Goal: Task Accomplishment & Management: Use online tool/utility

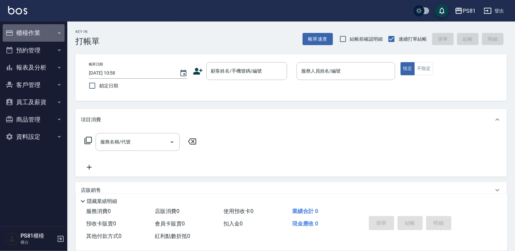
click at [34, 32] on button "櫃檯作業" at bounding box center [34, 32] width 62 height 17
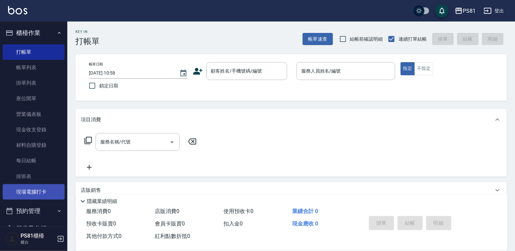
click at [50, 195] on link "現場電腦打卡" at bounding box center [34, 191] width 62 height 15
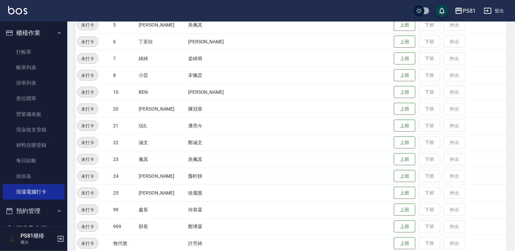
scroll to position [168, 0]
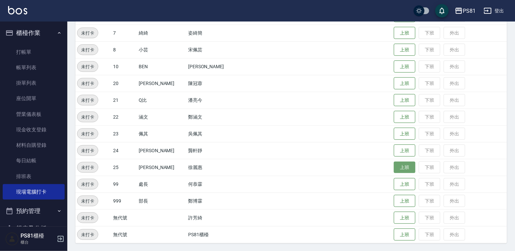
click at [394, 167] on button "上班" at bounding box center [404, 168] width 22 height 12
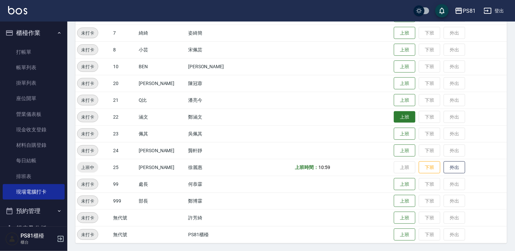
click at [399, 119] on button "上班" at bounding box center [404, 117] width 22 height 12
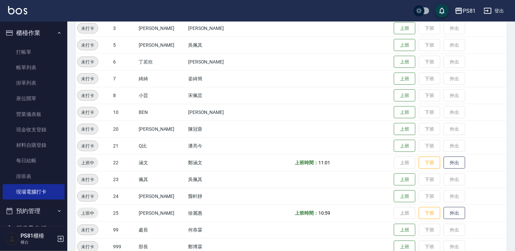
scroll to position [67, 0]
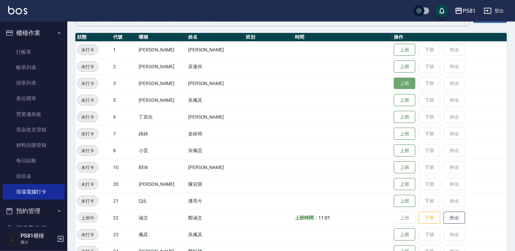
click at [401, 83] on button "上班" at bounding box center [404, 84] width 22 height 12
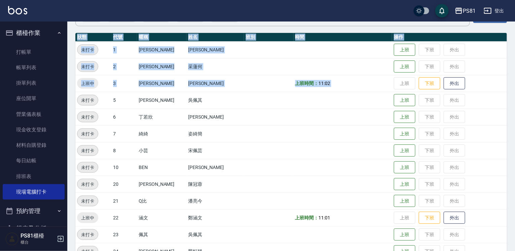
drag, startPoint x: 399, startPoint y: 80, endPoint x: 459, endPoint y: -13, distance: 110.8
click at [459, 0] on html "PS81 登出 櫃檯作業 打帳單 帳單列表 掛單列表 座位開單 營業儀表板 現金收支登錄 材料自購登錄 每日結帳 排班表 現場電腦打卡 預約管理 預約管理 單…" at bounding box center [257, 143] width 515 height 420
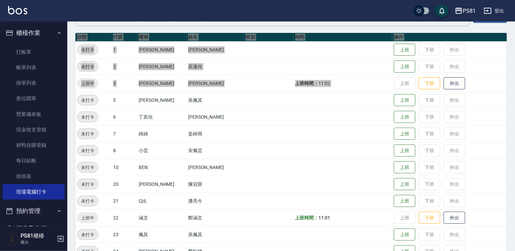
scroll to position [11, 0]
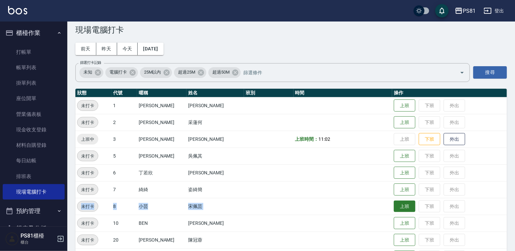
drag, startPoint x: 397, startPoint y: 204, endPoint x: 402, endPoint y: 208, distance: 6.7
click at [397, 209] on tbody "未打卡 1 [PERSON_NAME] [PERSON_NAME] 上班 下班 外出 未打卡 2 采[PERSON_NAME] 采蓮何 上班 下班 外出 上班…" at bounding box center [290, 248] width 431 height 303
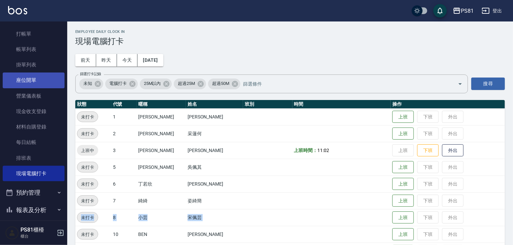
scroll to position [34, 0]
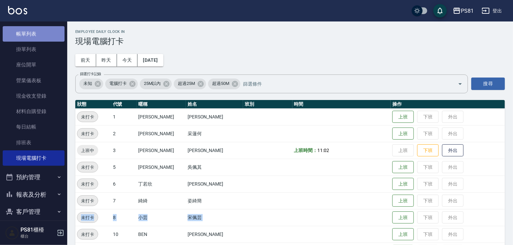
click at [38, 34] on link "帳單列表" at bounding box center [34, 33] width 62 height 15
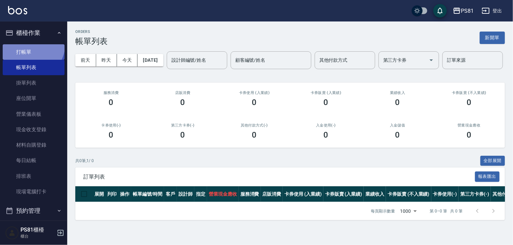
click at [32, 44] on link "打帳單" at bounding box center [34, 51] width 62 height 15
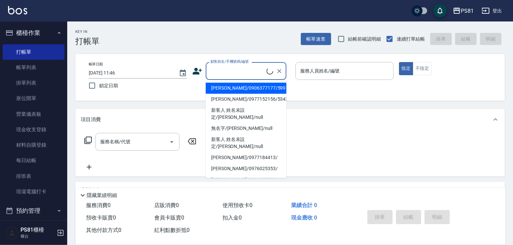
click at [225, 72] on input "顧客姓名/手機號碼/編號" at bounding box center [238, 71] width 58 height 12
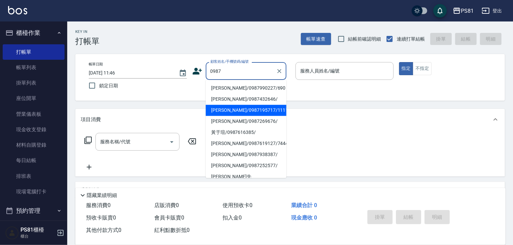
click at [239, 108] on li "[PERSON_NAME]/0987195717/111111" at bounding box center [246, 110] width 81 height 11
type input "[PERSON_NAME]/0987195717/111111"
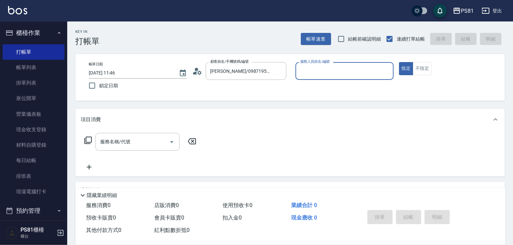
click at [317, 67] on input "服務人員姓名/編號" at bounding box center [345, 71] width 92 height 12
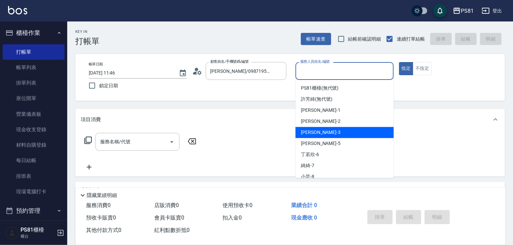
click at [320, 135] on div "[PERSON_NAME] -3" at bounding box center [345, 132] width 98 height 11
type input "[PERSON_NAME]-3"
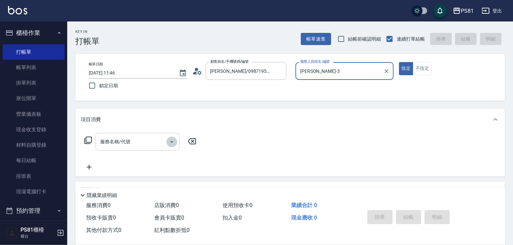
click at [168, 144] on icon "Open" at bounding box center [172, 142] width 8 height 8
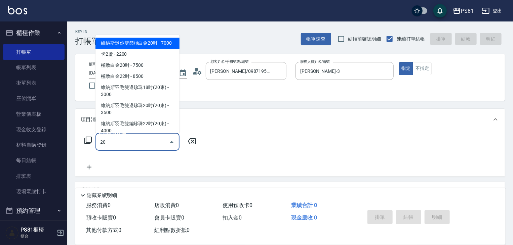
type input "201"
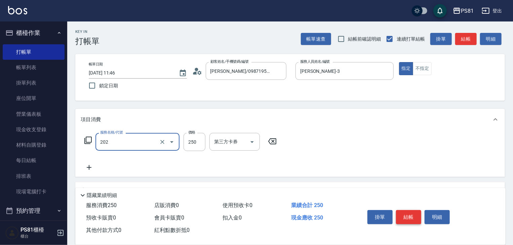
type input "單剪250(202)"
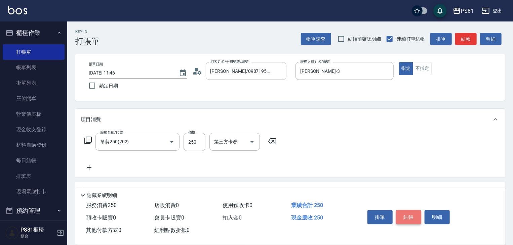
click at [415, 211] on button "結帳" at bounding box center [408, 218] width 25 height 14
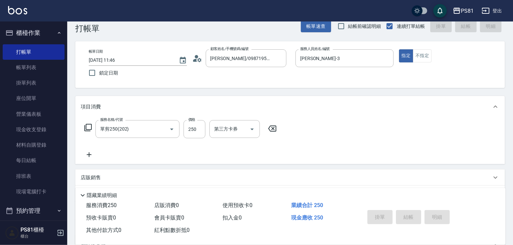
type input "[DATE] 11:47"
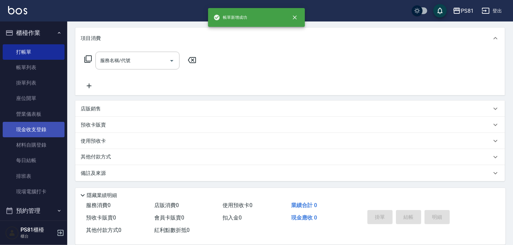
scroll to position [93, 0]
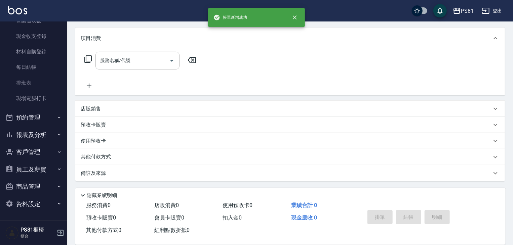
click at [42, 113] on button "預約管理" at bounding box center [34, 117] width 62 height 17
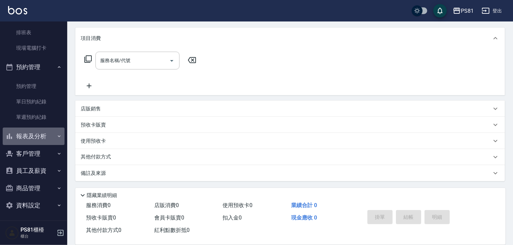
click at [38, 139] on button "報表及分析" at bounding box center [34, 136] width 62 height 17
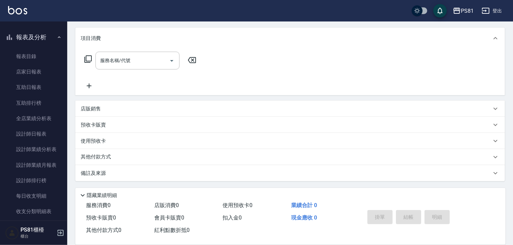
scroll to position [319, 0]
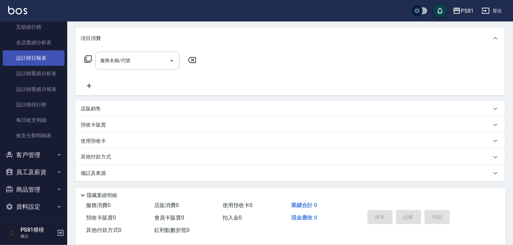
click at [43, 60] on link "設計師日報表" at bounding box center [34, 57] width 62 height 15
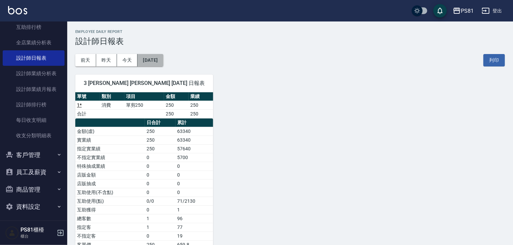
click at [159, 61] on button "[DATE]" at bounding box center [151, 60] width 26 height 12
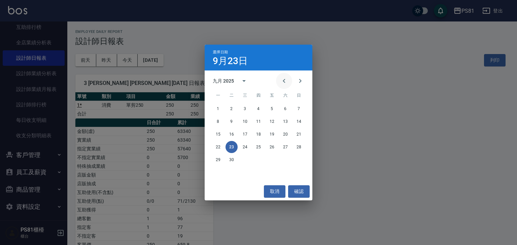
click at [281, 82] on icon "Previous month" at bounding box center [284, 81] width 8 height 8
click at [273, 147] on button "22" at bounding box center [272, 147] width 12 height 12
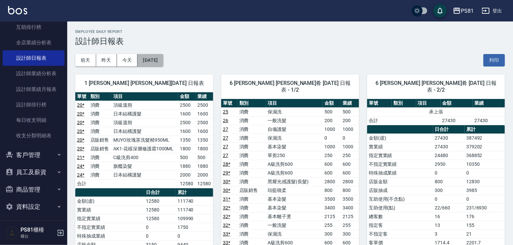
click at [161, 59] on button "[DATE]" at bounding box center [151, 60] width 26 height 12
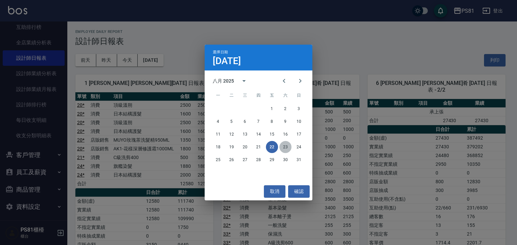
click at [285, 149] on button "23" at bounding box center [285, 147] width 12 height 12
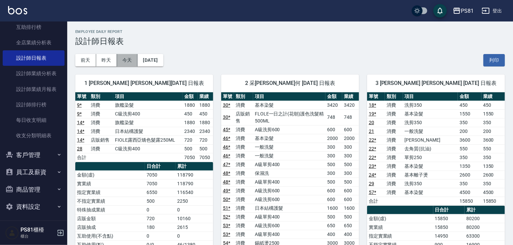
click at [136, 62] on button "今天" at bounding box center [127, 60] width 21 height 12
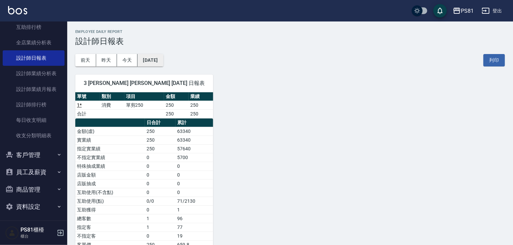
click at [154, 65] on button "[DATE]" at bounding box center [151, 60] width 26 height 12
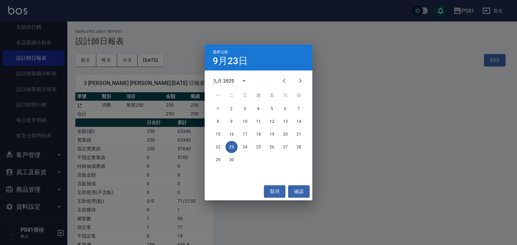
click at [122, 82] on div "選擇日期 9月23日 九月 2025 一 二 三 四 五 六 日 1 2 3 4 5 6 7 8 9 10 11 12 13 14 15 16 17 18 1…" at bounding box center [258, 122] width 517 height 245
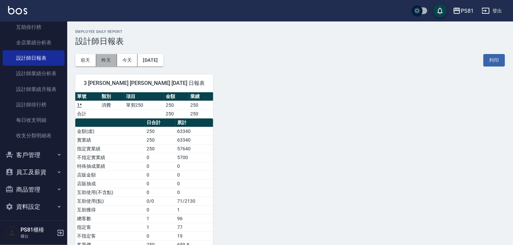
click at [102, 61] on button "昨天" at bounding box center [106, 60] width 21 height 12
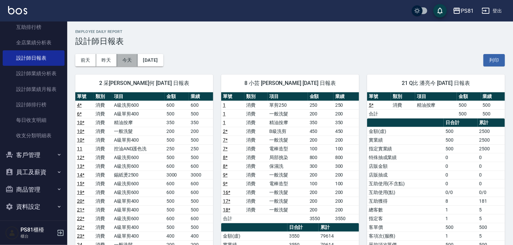
click at [126, 58] on button "今天" at bounding box center [127, 60] width 21 height 12
